Goal: Information Seeking & Learning: Find specific fact

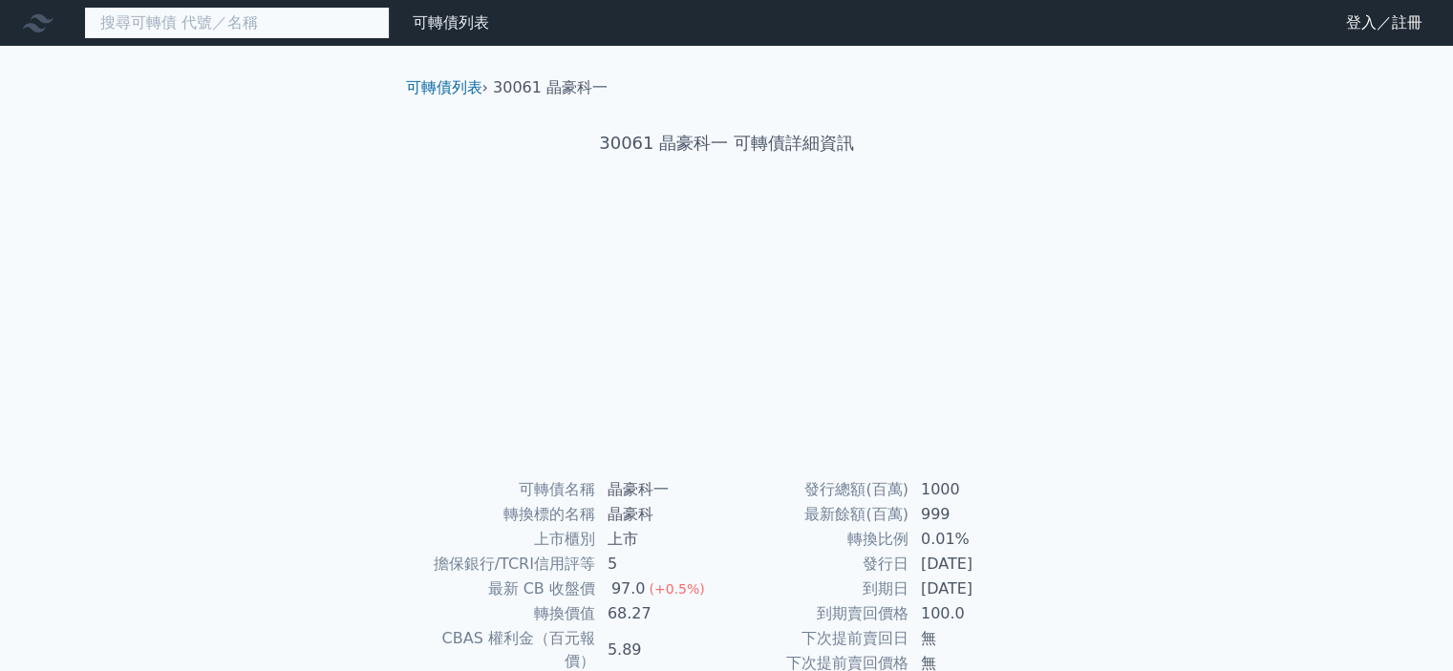
click at [287, 23] on input at bounding box center [237, 23] width 306 height 32
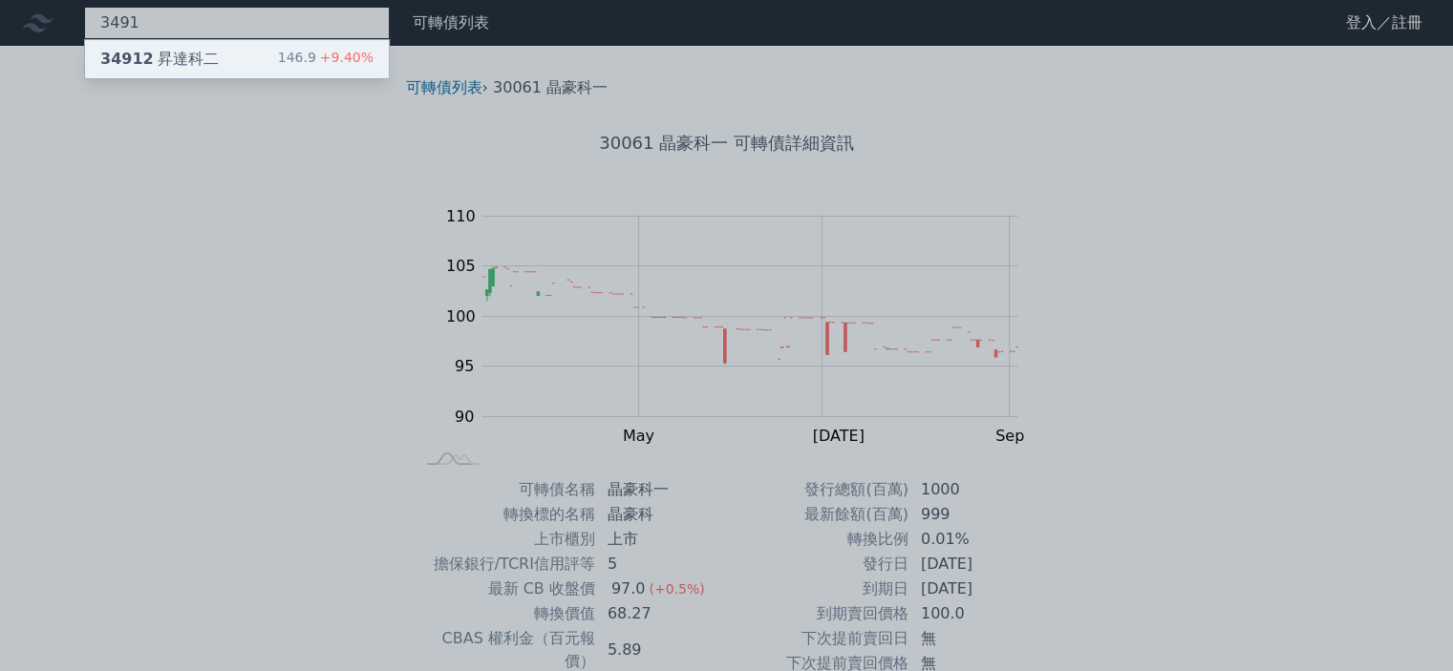
type input "3491"
click at [242, 43] on div "34912 昇達科二 146.9 +9.40%" at bounding box center [237, 59] width 304 height 38
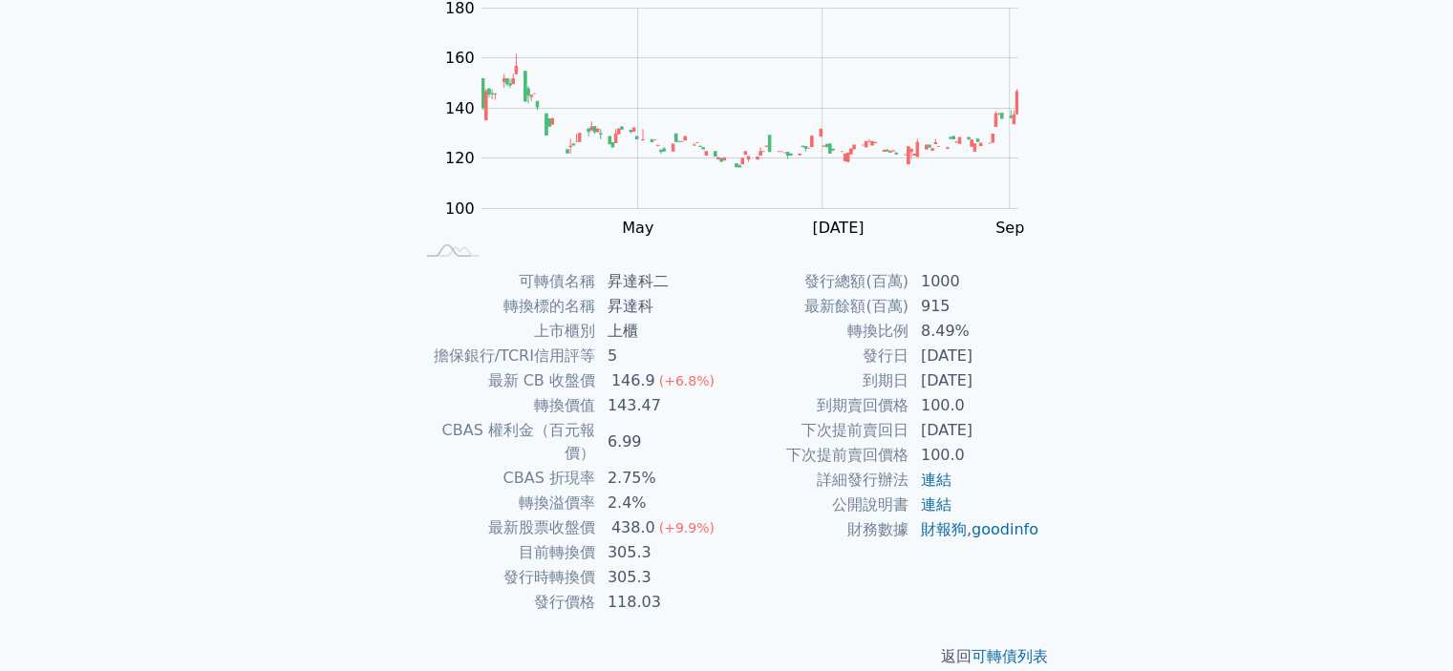
scroll to position [213, 0]
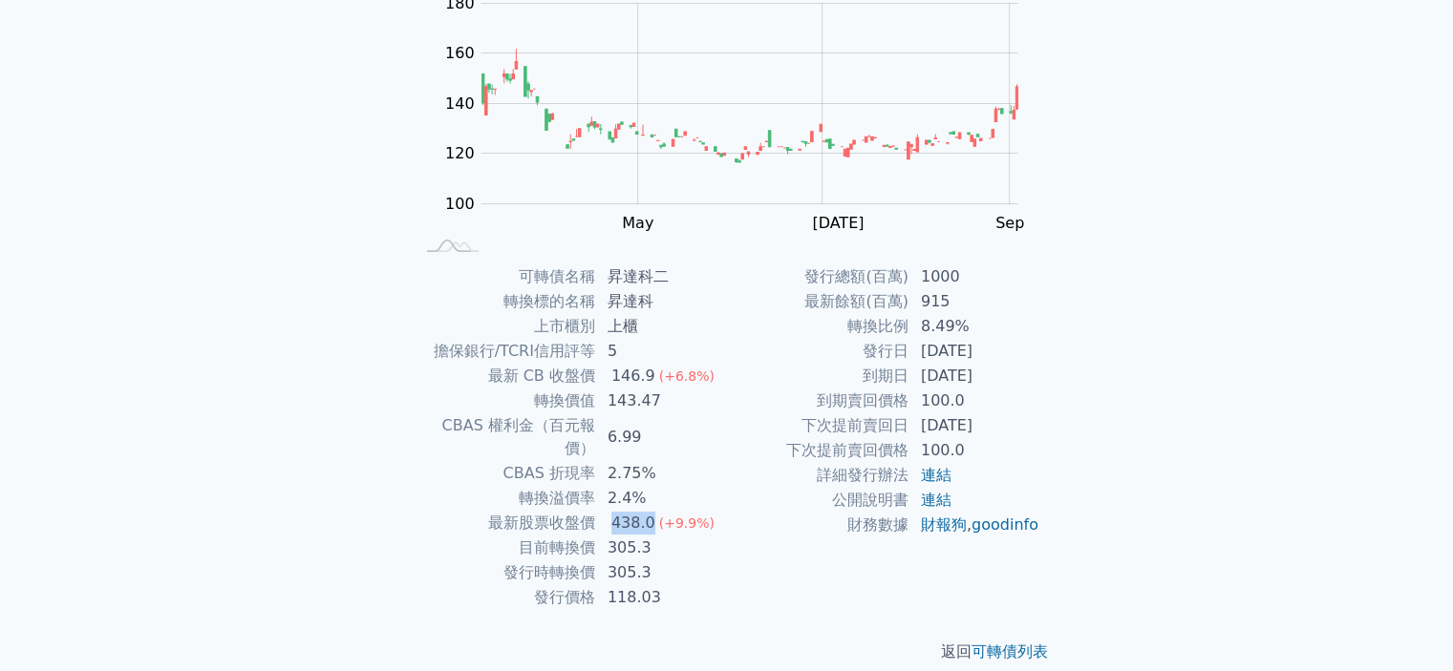
drag, startPoint x: 617, startPoint y: 493, endPoint x: 653, endPoint y: 497, distance: 36.5
click at [653, 511] on td "438.0 (+9.9%)" at bounding box center [661, 523] width 131 height 25
drag, startPoint x: 611, startPoint y: 525, endPoint x: 649, endPoint y: 531, distance: 38.6
click at [649, 536] on td "305.3" at bounding box center [661, 548] width 131 height 25
